Goal: Navigation & Orientation: Find specific page/section

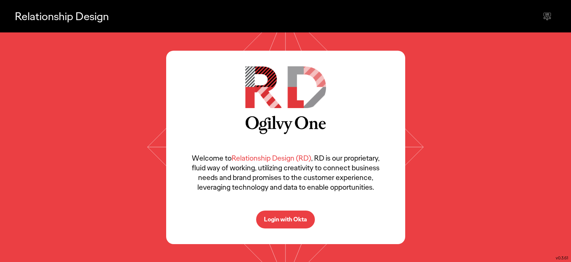
click at [286, 218] on p "Login with Okta" at bounding box center [285, 219] width 43 height 6
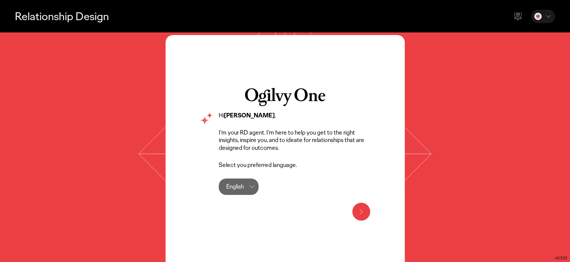
click at [360, 211] on icon at bounding box center [361, 211] width 9 height 9
